Goal: Information Seeking & Learning: Learn about a topic

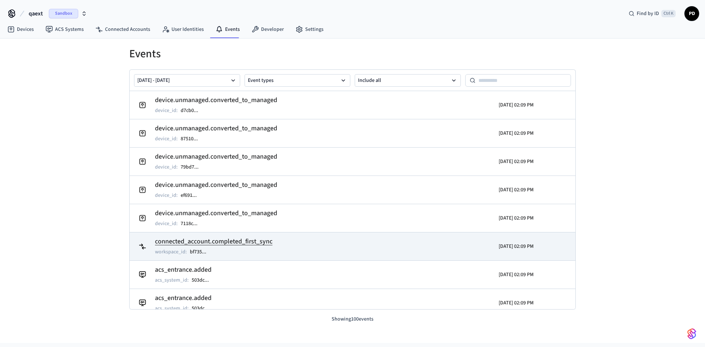
click at [264, 243] on h2 "connected_account.completed_first_sync" at bounding box center [213, 241] width 117 height 10
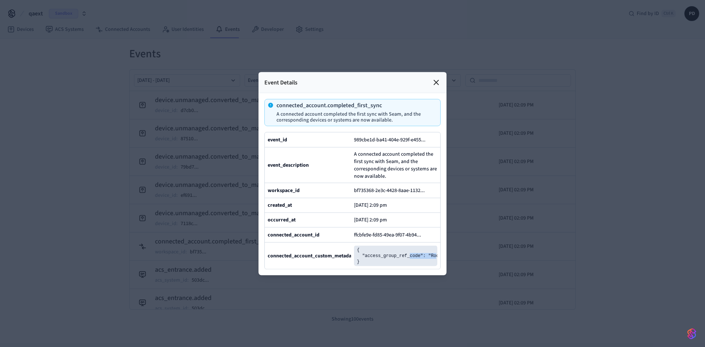
scroll to position [0, 5]
drag, startPoint x: 406, startPoint y: 263, endPoint x: 433, endPoint y: 264, distance: 26.8
click at [440, 264] on div "connected_account_custom_metadata { "access_group_ref_code": "Rocks" }" at bounding box center [352, 255] width 175 height 27
click at [441, 72] on div "Event Details" at bounding box center [352, 82] width 188 height 21
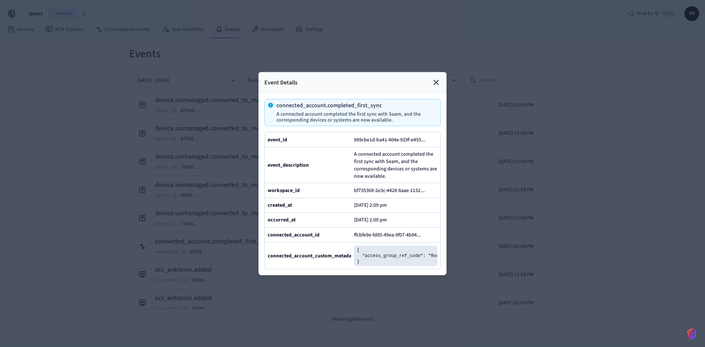
click at [434, 78] on icon at bounding box center [436, 82] width 9 height 9
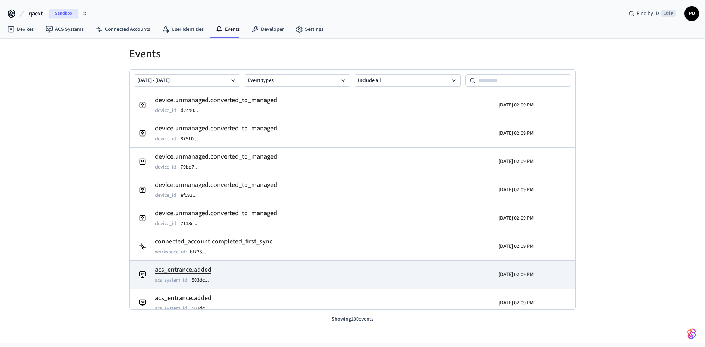
click at [203, 270] on h2 "acs_entrance.added" at bounding box center [185, 270] width 61 height 10
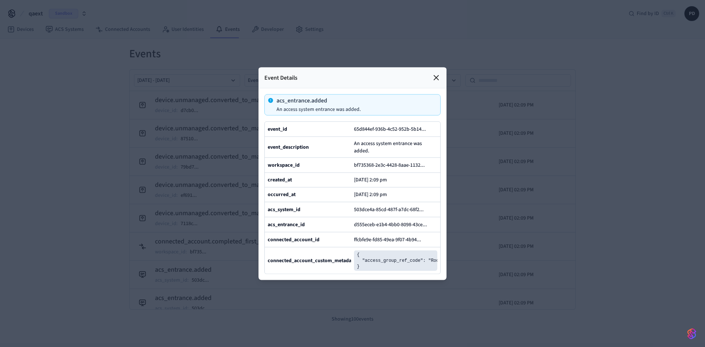
click at [438, 67] on div "Event Details" at bounding box center [352, 77] width 188 height 21
click at [438, 73] on icon at bounding box center [436, 77] width 9 height 9
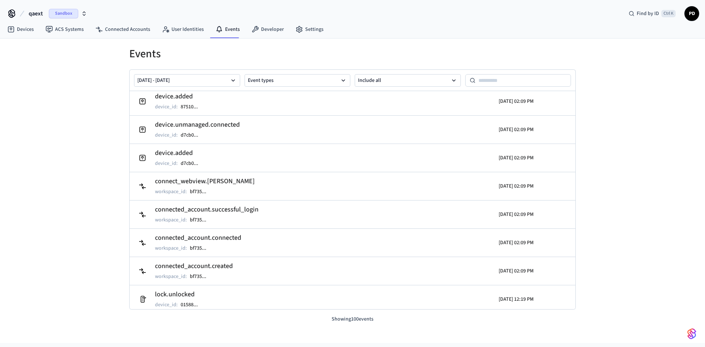
scroll to position [391, 0]
